Goal: Task Accomplishment & Management: Complete application form

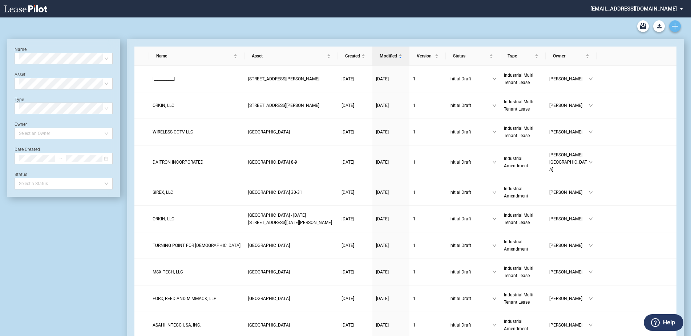
click at [678, 23] on icon "Create new document" at bounding box center [675, 26] width 7 height 7
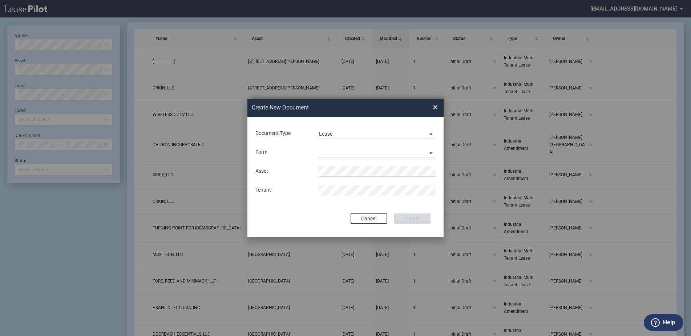
click at [347, 140] on div "Document Type Lease Amendment Lease" at bounding box center [346, 133] width 182 height 19
click at [346, 136] on span "Lease" at bounding box center [371, 133] width 104 height 7
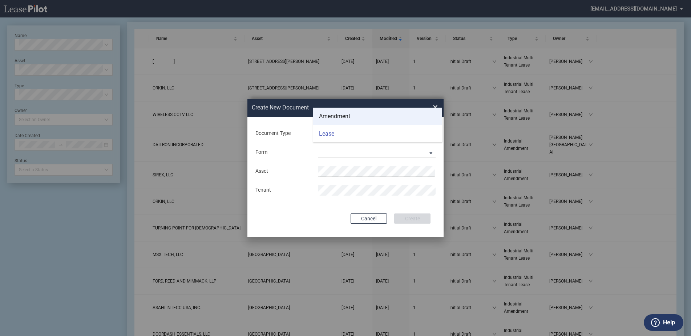
click at [327, 116] on div "Amendment" at bounding box center [334, 116] width 31 height 8
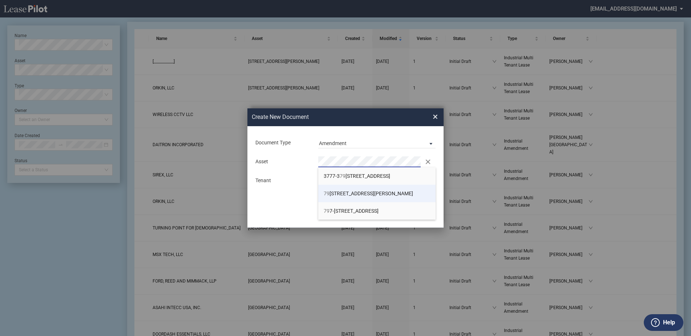
click at [337, 194] on span "[STREET_ADDRESS][PERSON_NAME]" at bounding box center [368, 193] width 89 height 6
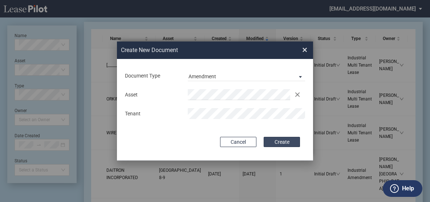
click at [291, 143] on button "Create" at bounding box center [282, 142] width 36 height 10
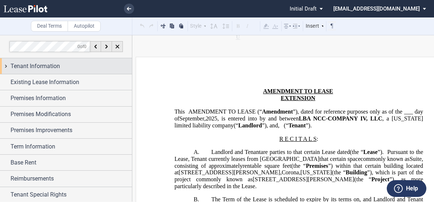
click at [55, 65] on span "Tenant Information" at bounding box center [35, 66] width 49 height 9
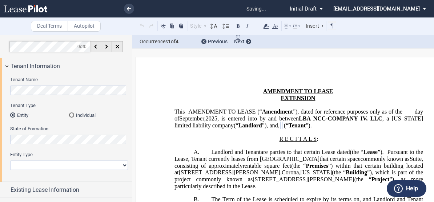
click at [62, 163] on select "Corporation Limited Liability Company General Partnership Limited Partnership O…" at bounding box center [69, 164] width 118 height 9
select select "limited partnership"
click at [10, 160] on select "Corporation Limited Liability Company General Partnership Limited Partnership O…" at bounding box center [69, 164] width 118 height 9
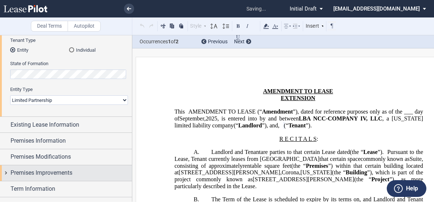
scroll to position [73, 0]
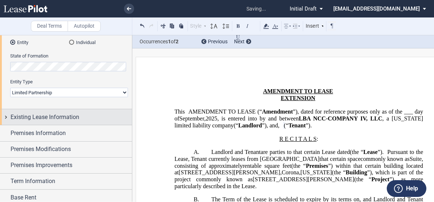
click at [57, 115] on span "Existing Lease Information" at bounding box center [45, 117] width 69 height 9
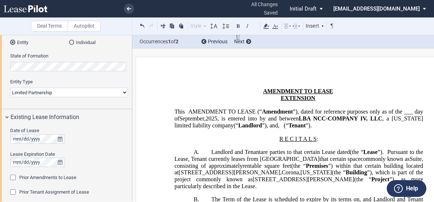
click at [10, 176] on div "Date of Lease Lease Expiration Date Prior Amendments to Lease Prior Amendments …" at bounding box center [66, 173] width 132 height 97
click at [13, 178] on div "Prior Amendments to Lease" at bounding box center [13, 177] width 7 height 7
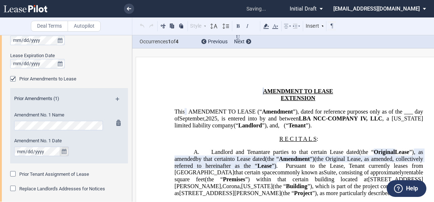
scroll to position [182, 0]
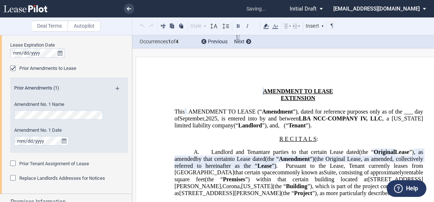
click at [116, 88] on md-icon at bounding box center [121, 90] width 10 height 9
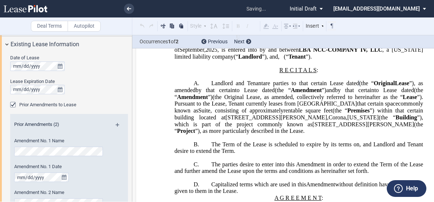
scroll to position [69, 0]
click at [191, 106] on span "Pursuant to the Lease, Tenant currently leases from Landlord" at bounding box center [265, 103] width 182 height 7
